Goal: Task Accomplishment & Management: Use online tool/utility

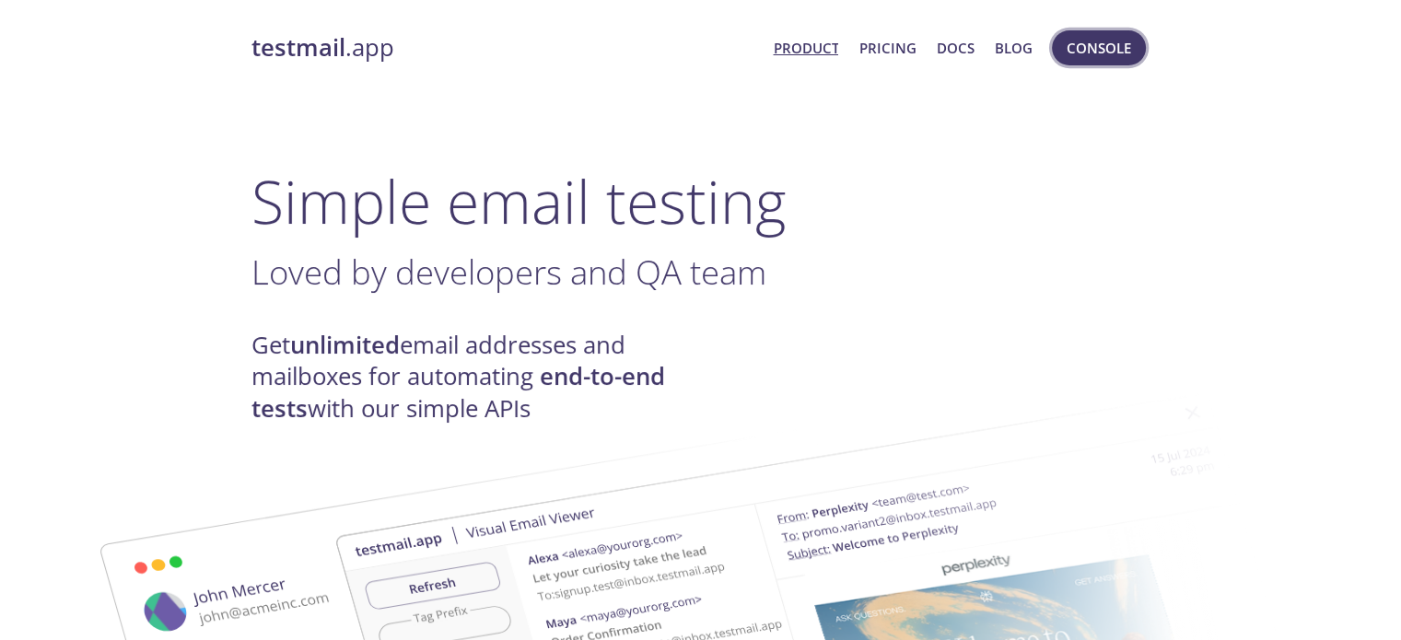
click at [1087, 52] on span "Console" at bounding box center [1098, 48] width 64 height 24
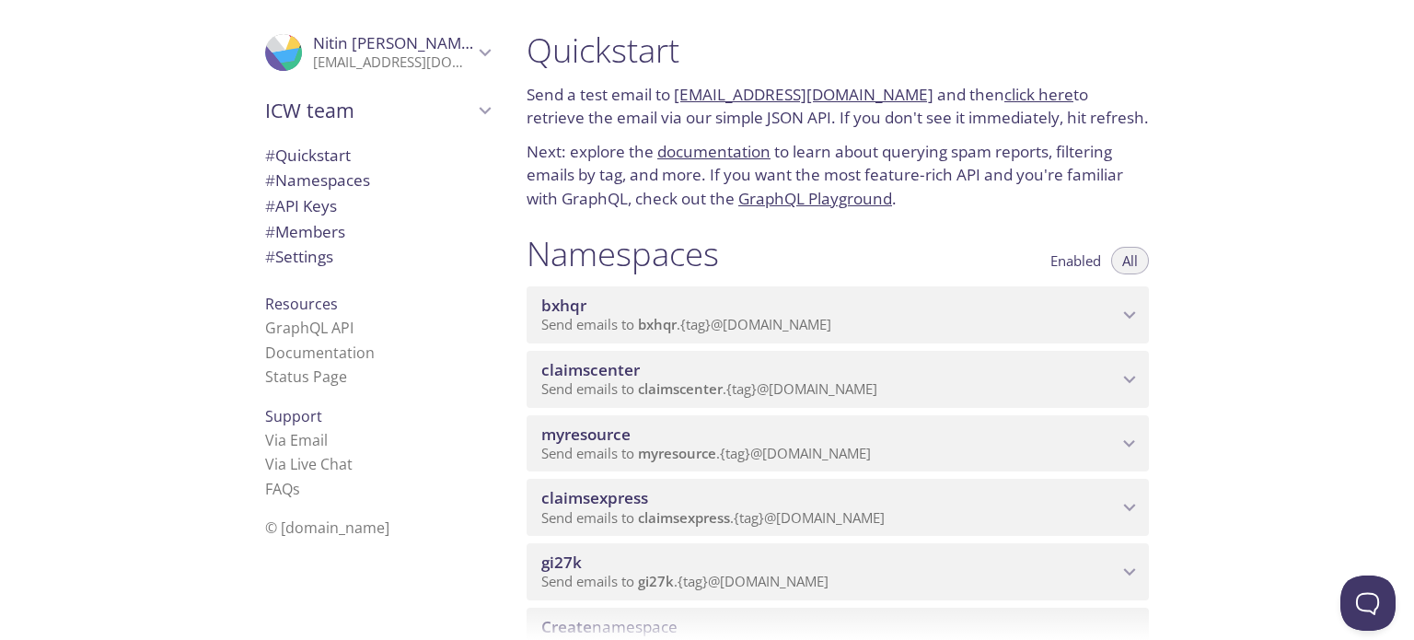
click at [983, 448] on p "Send emails to myresource . {tag} @inbox.testmail.app" at bounding box center [829, 454] width 576 height 18
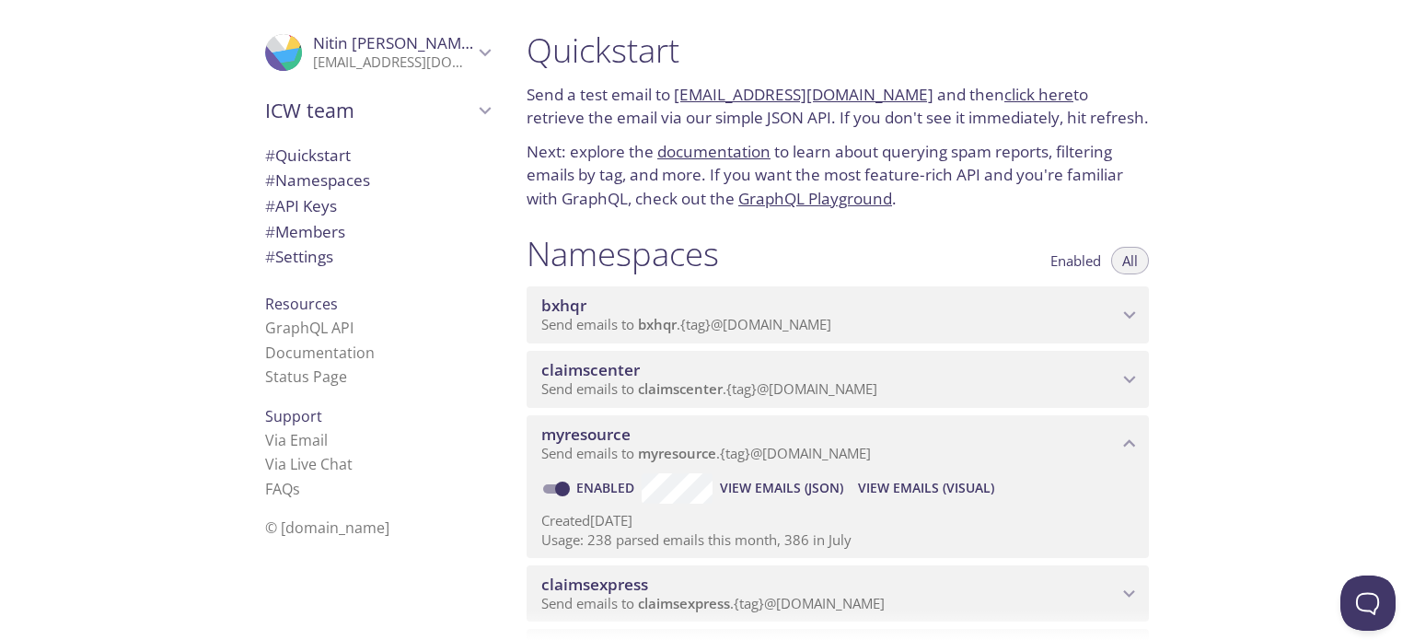
click at [302, 204] on span "# API Keys" at bounding box center [301, 205] width 72 height 21
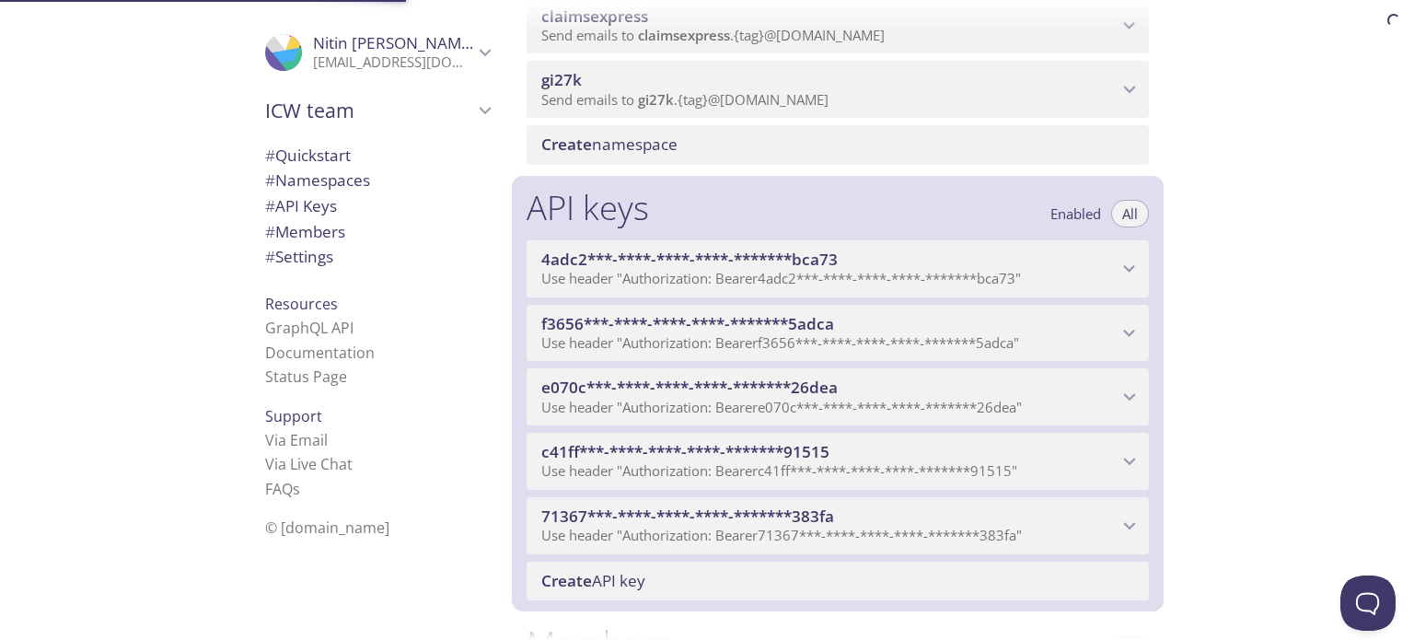
scroll to position [754, 0]
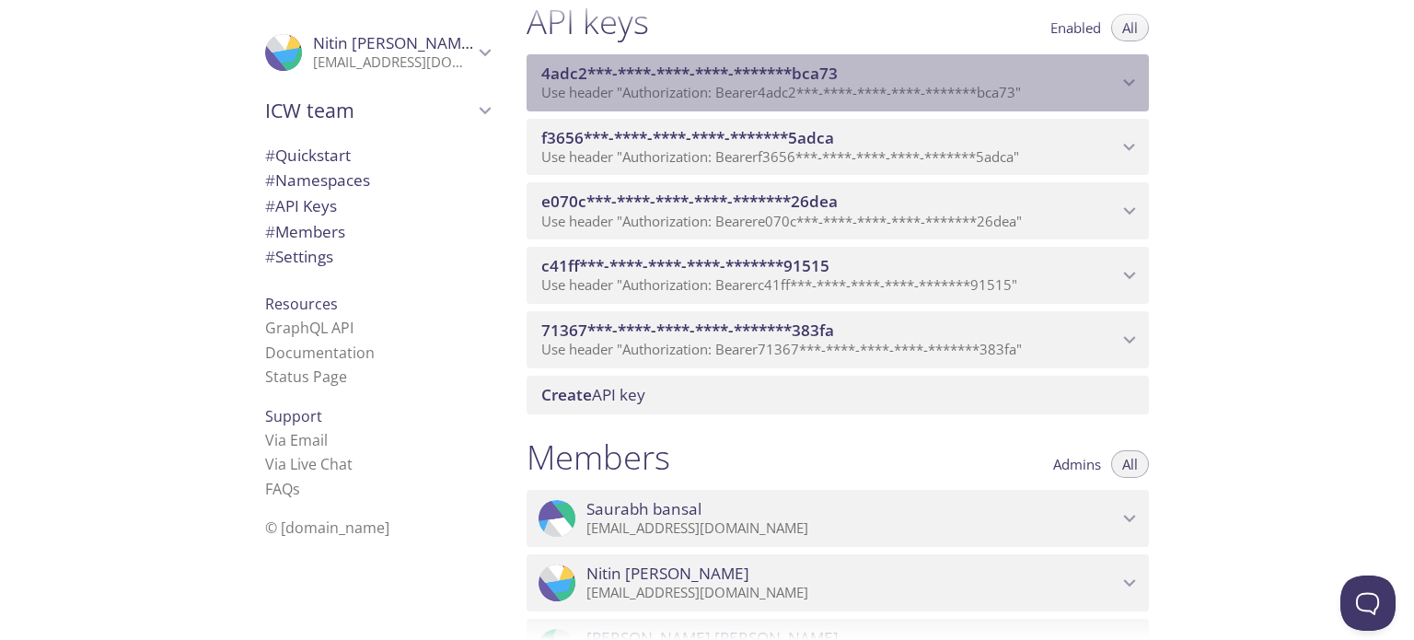
click at [1112, 81] on span "4adc2***-****-****-****-*******bca73" at bounding box center [829, 74] width 576 height 20
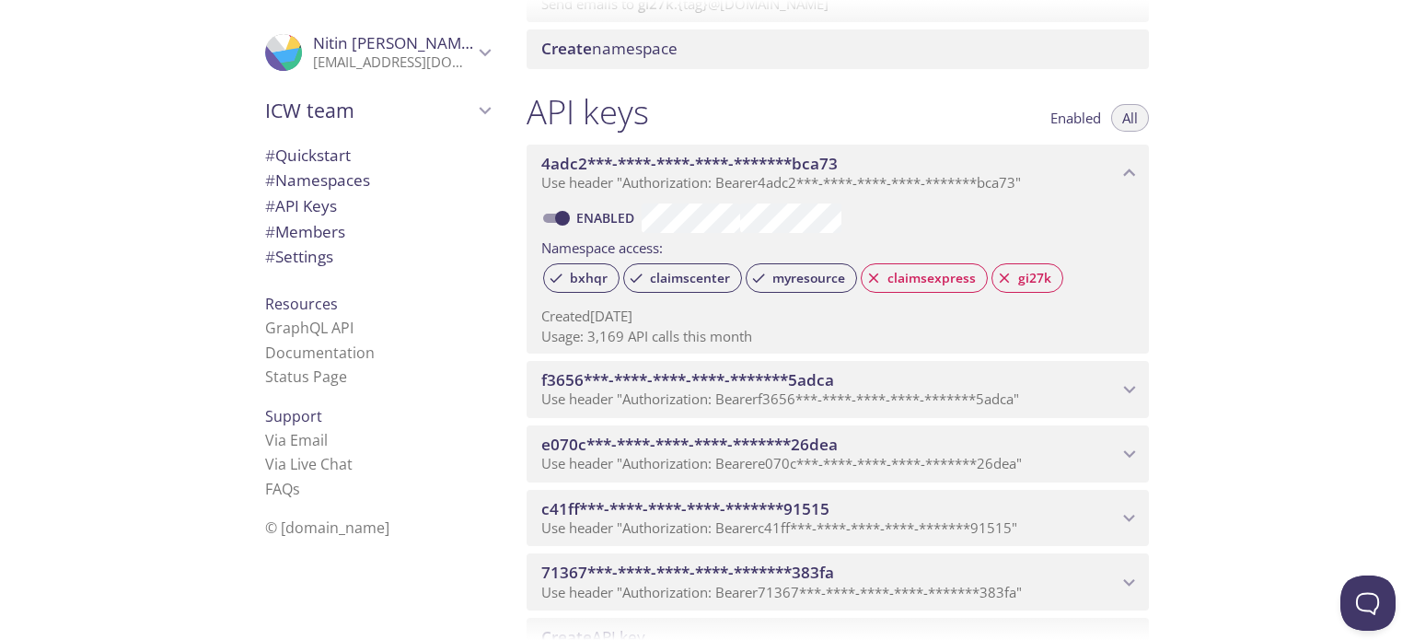
scroll to position [570, 0]
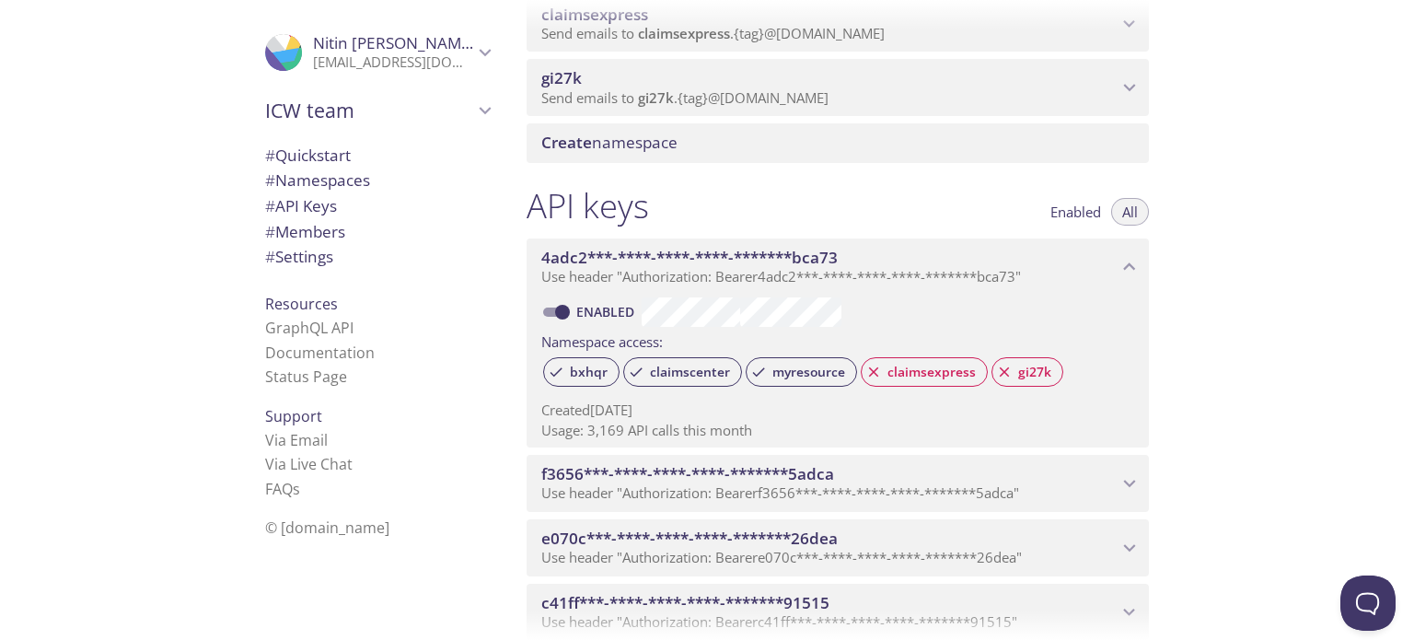
drag, startPoint x: 320, startPoint y: 185, endPoint x: 453, endPoint y: 205, distance: 134.1
click at [320, 185] on span "# Namespaces" at bounding box center [317, 179] width 105 height 21
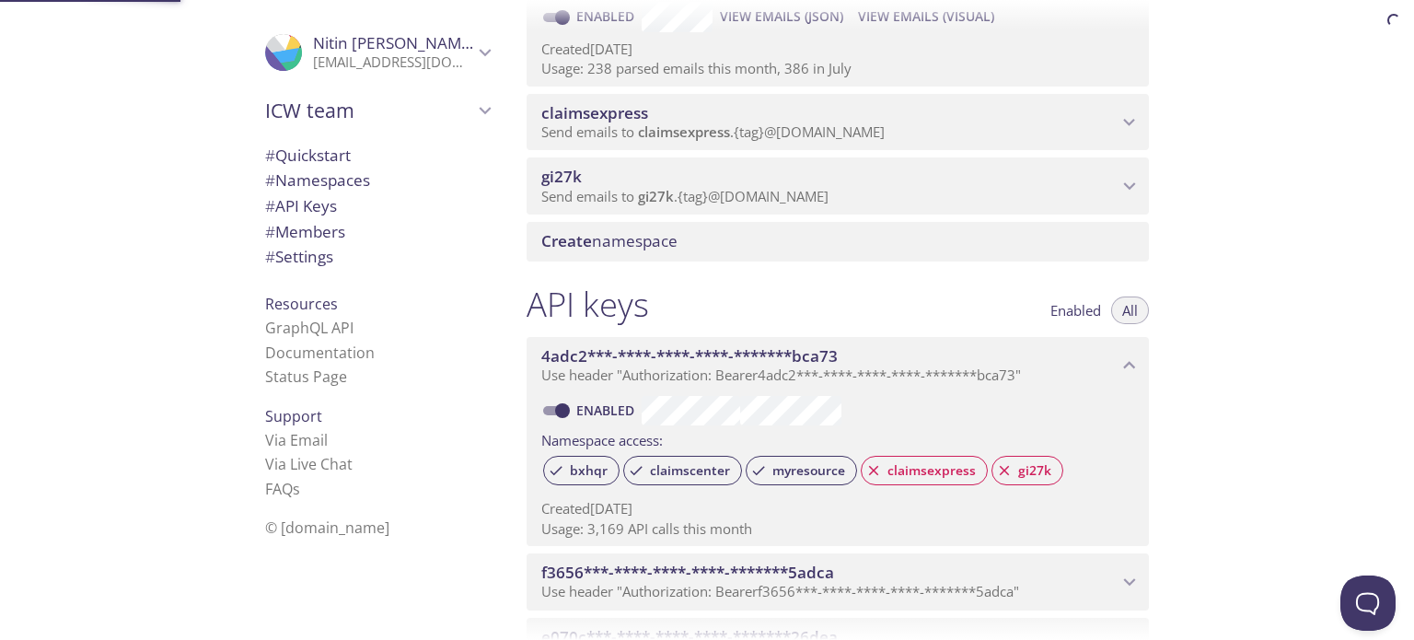
scroll to position [232, 0]
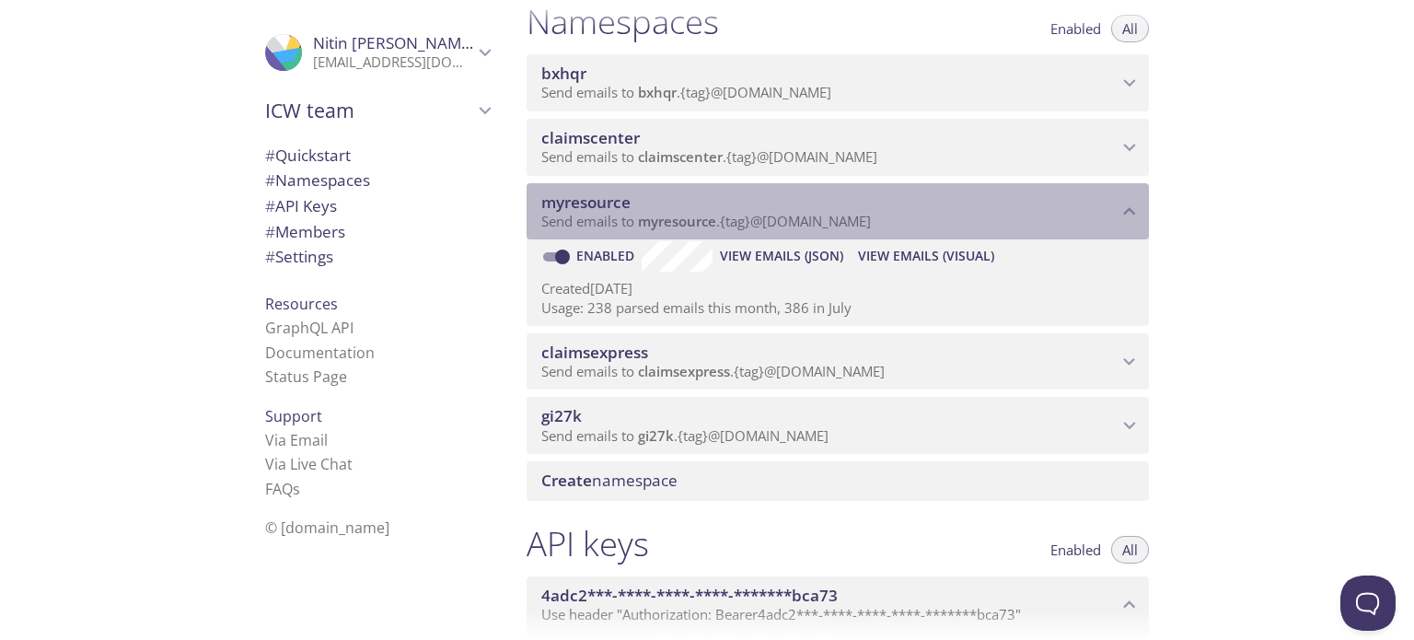
drag, startPoint x: 635, startPoint y: 205, endPoint x: 596, endPoint y: 205, distance: 39.6
click at [596, 205] on span "myresource" at bounding box center [829, 202] width 576 height 20
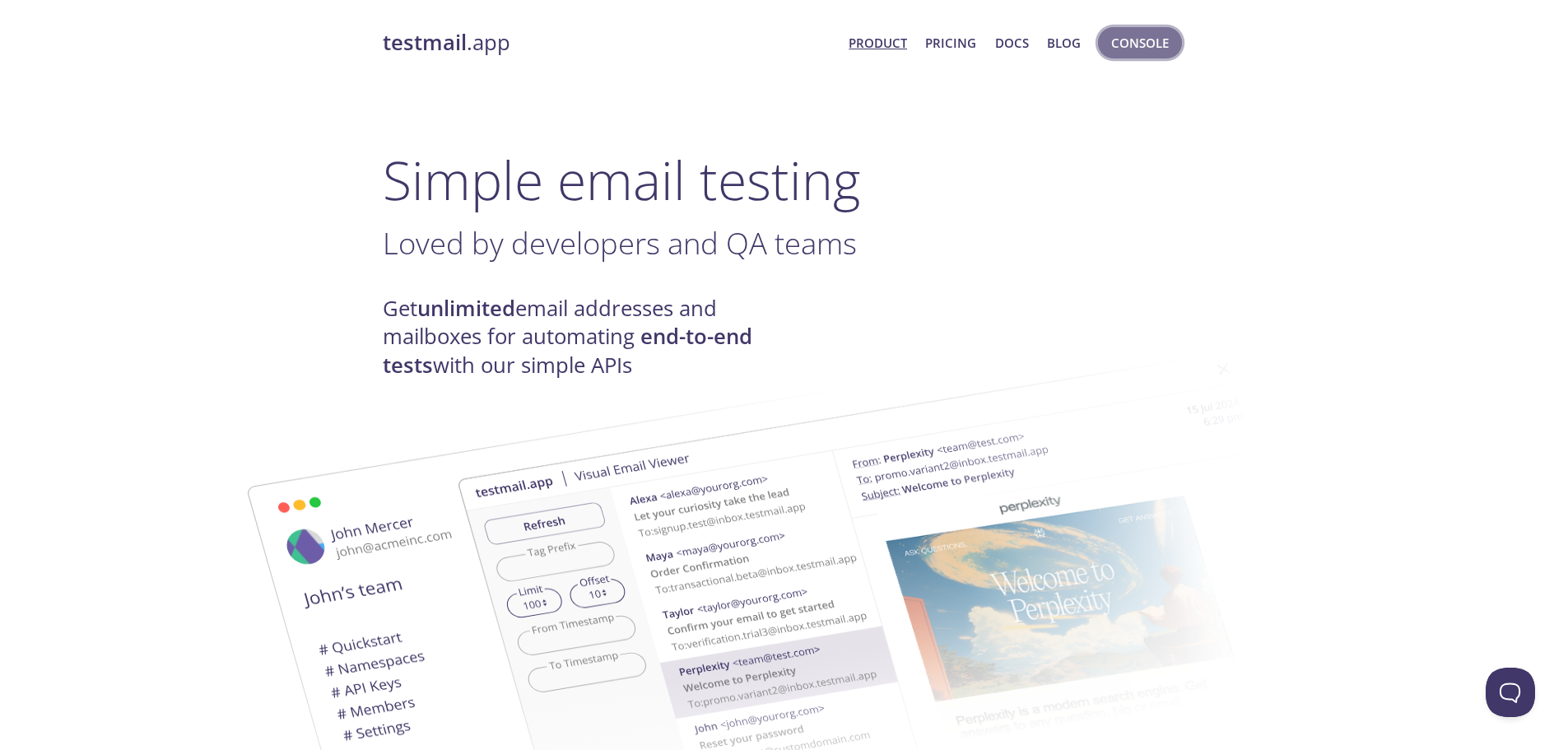
click at [1141, 49] on span "Console" at bounding box center [1140, 43] width 57 height 21
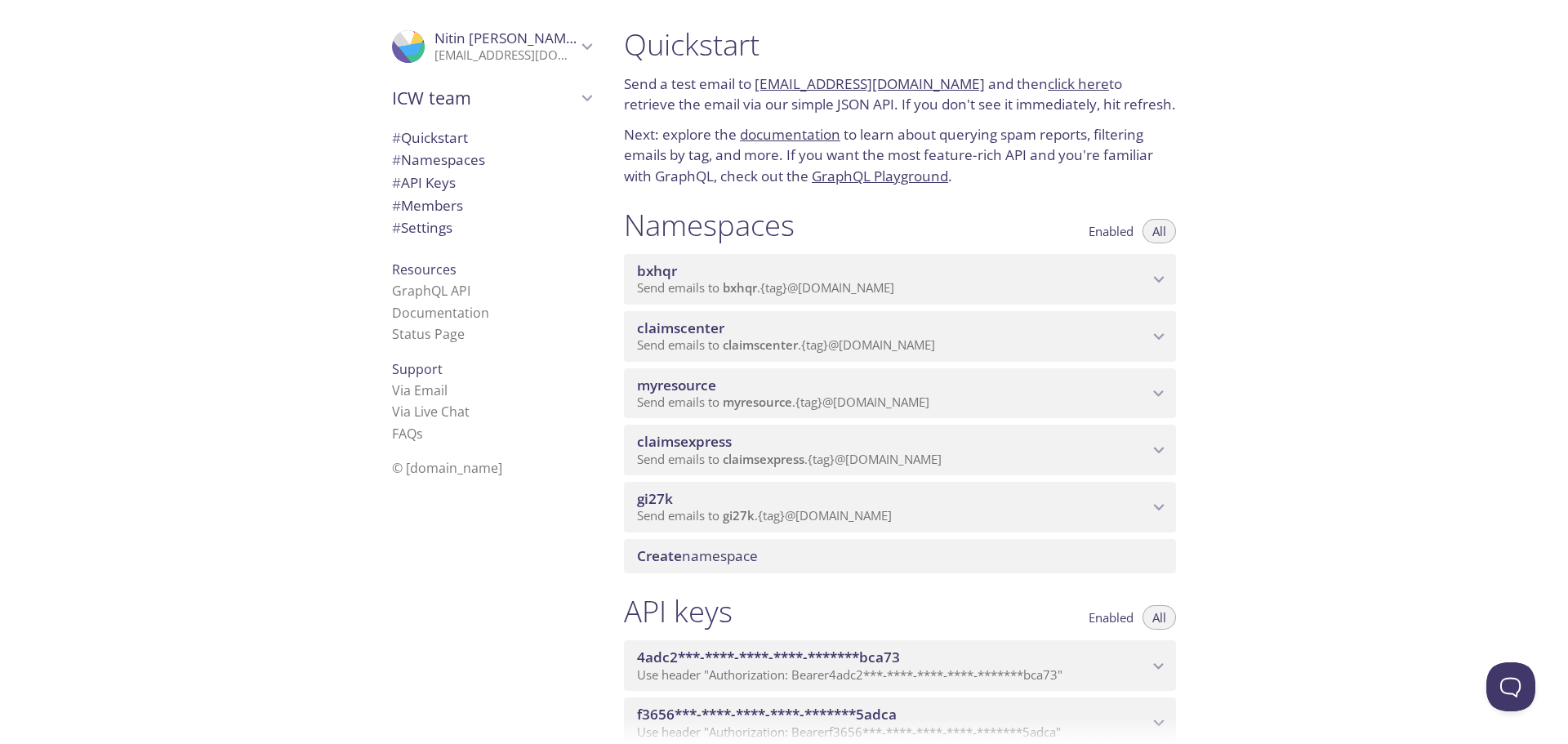
click at [780, 396] on span "myresource" at bounding box center [757, 402] width 69 height 16
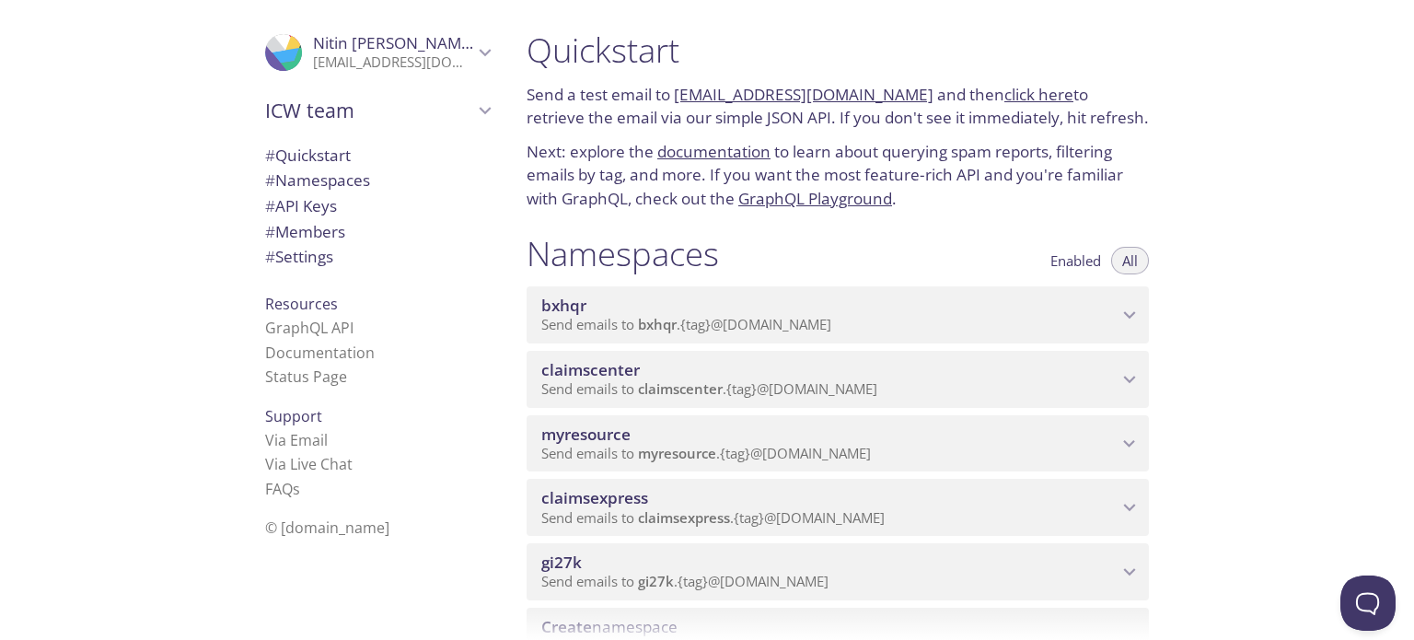
scroll to position [232, 0]
